Goal: Information Seeking & Learning: Compare options

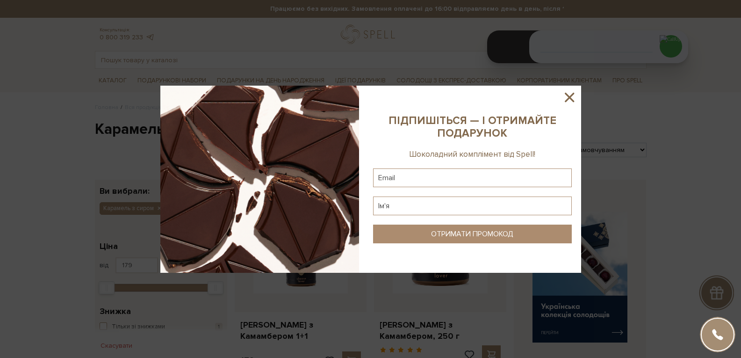
drag, startPoint x: 572, startPoint y: 96, endPoint x: 566, endPoint y: 99, distance: 5.9
click at [572, 96] on icon at bounding box center [570, 97] width 16 height 16
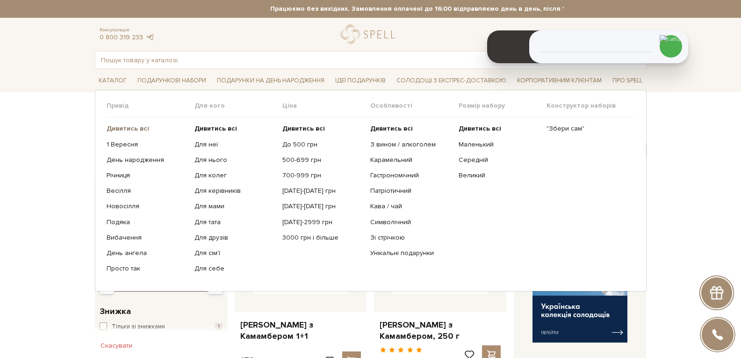
click at [140, 129] on b "Дивитись всі" at bounding box center [128, 128] width 43 height 8
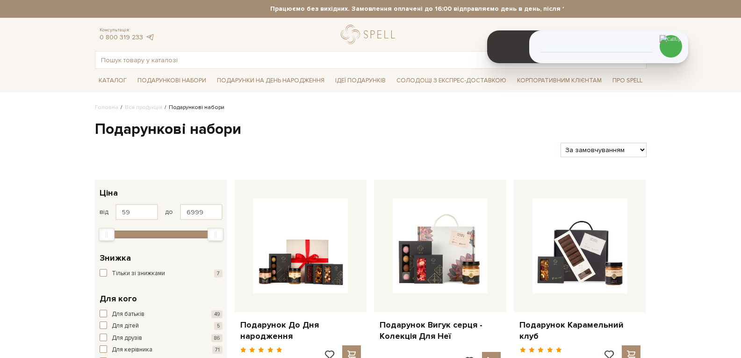
click at [598, 150] on select "За замовчуванням За Ціною (зростання) За Ціною (зменшення) Новинки За популярні…" at bounding box center [604, 150] width 86 height 15
select select "https://spellchocolate.com/our-productions/podarunkovi-box/?sort=p.price&order=…"
click at [561, 143] on select "За замовчуванням За Ціною (зростання) За Ціною (зменшення) Новинки За популярні…" at bounding box center [604, 150] width 86 height 15
